Goal: Use online tool/utility: Utilize a website feature to perform a specific function

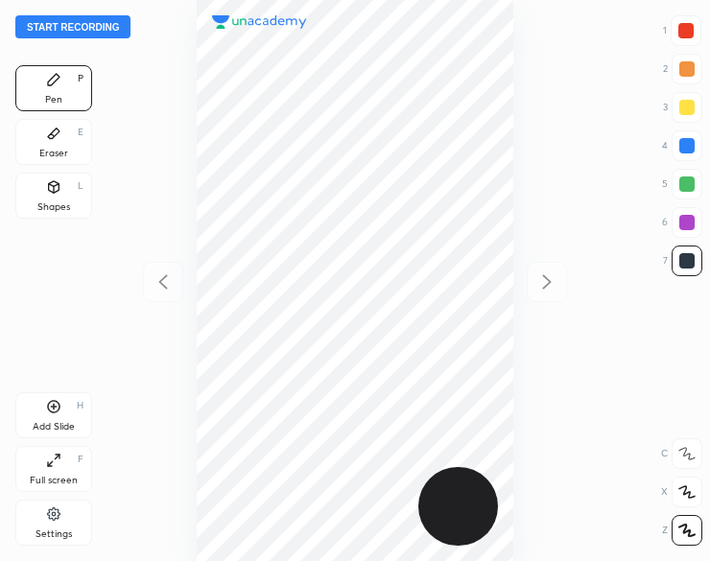
scroll to position [561, 403]
click at [92, 31] on button "Start recording" at bounding box center [72, 26] width 115 height 23
click at [69, 199] on div "Shapes L" at bounding box center [53, 196] width 77 height 46
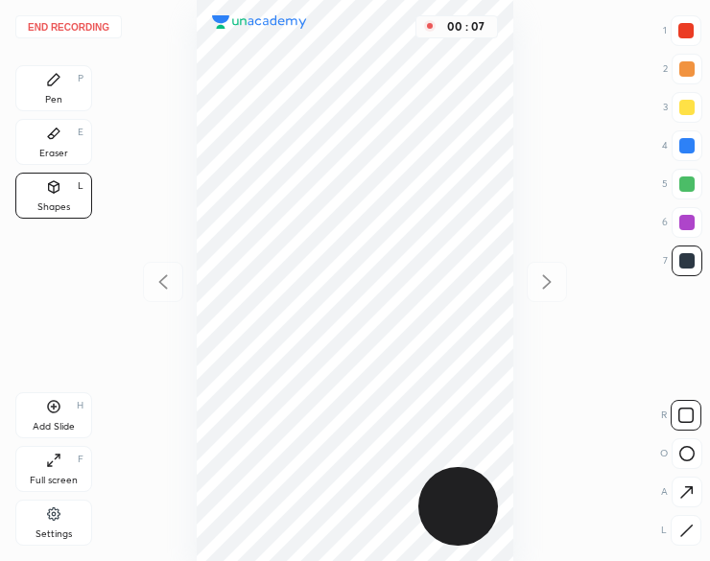
click at [693, 532] on div at bounding box center [686, 530] width 31 height 31
click at [692, 529] on icon at bounding box center [686, 531] width 14 height 14
click at [60, 85] on icon at bounding box center [53, 79] width 15 height 15
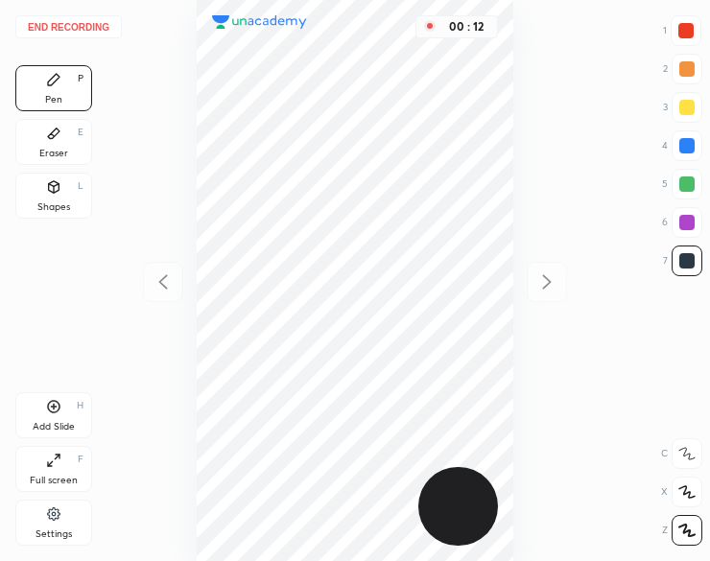
click at [56, 89] on div "Pen P" at bounding box center [53, 88] width 77 height 46
click at [691, 225] on div at bounding box center [686, 222] width 15 height 15
click at [681, 227] on div at bounding box center [686, 222] width 15 height 15
click at [689, 35] on div at bounding box center [685, 30] width 15 height 15
click at [685, 36] on div at bounding box center [685, 30] width 15 height 15
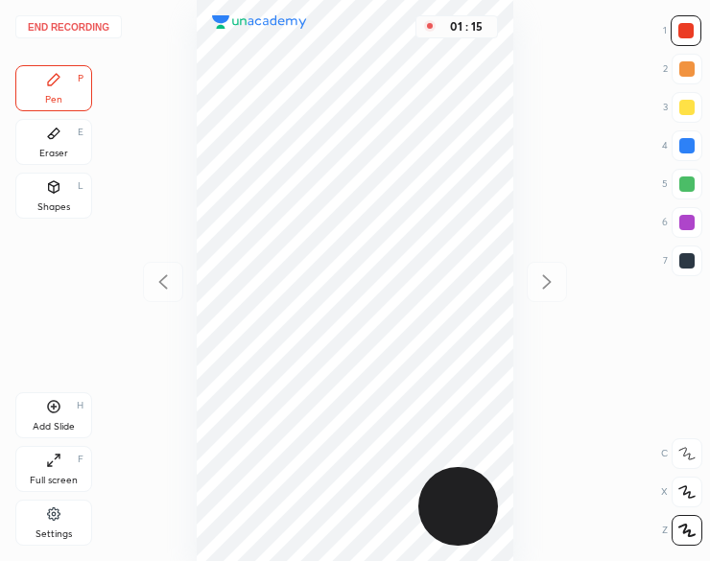
click at [81, 22] on button "End recording" at bounding box center [68, 26] width 107 height 23
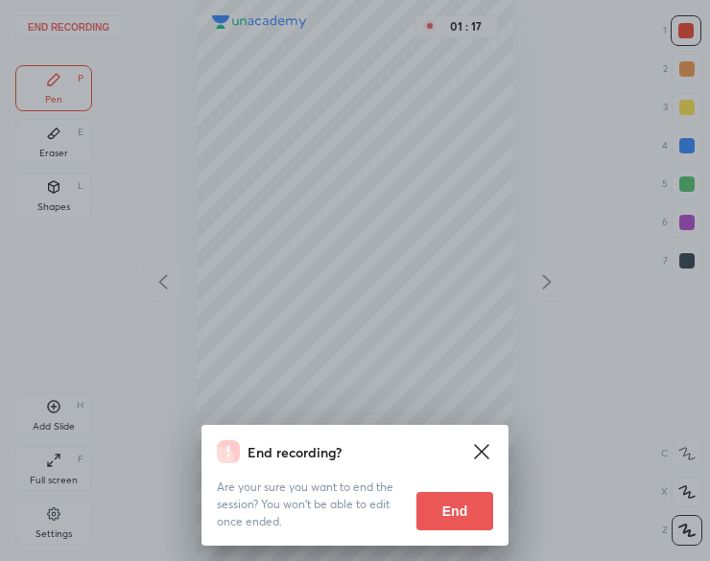
click at [446, 518] on button "End" at bounding box center [454, 511] width 77 height 38
